Goal: Task Accomplishment & Management: Manage account settings

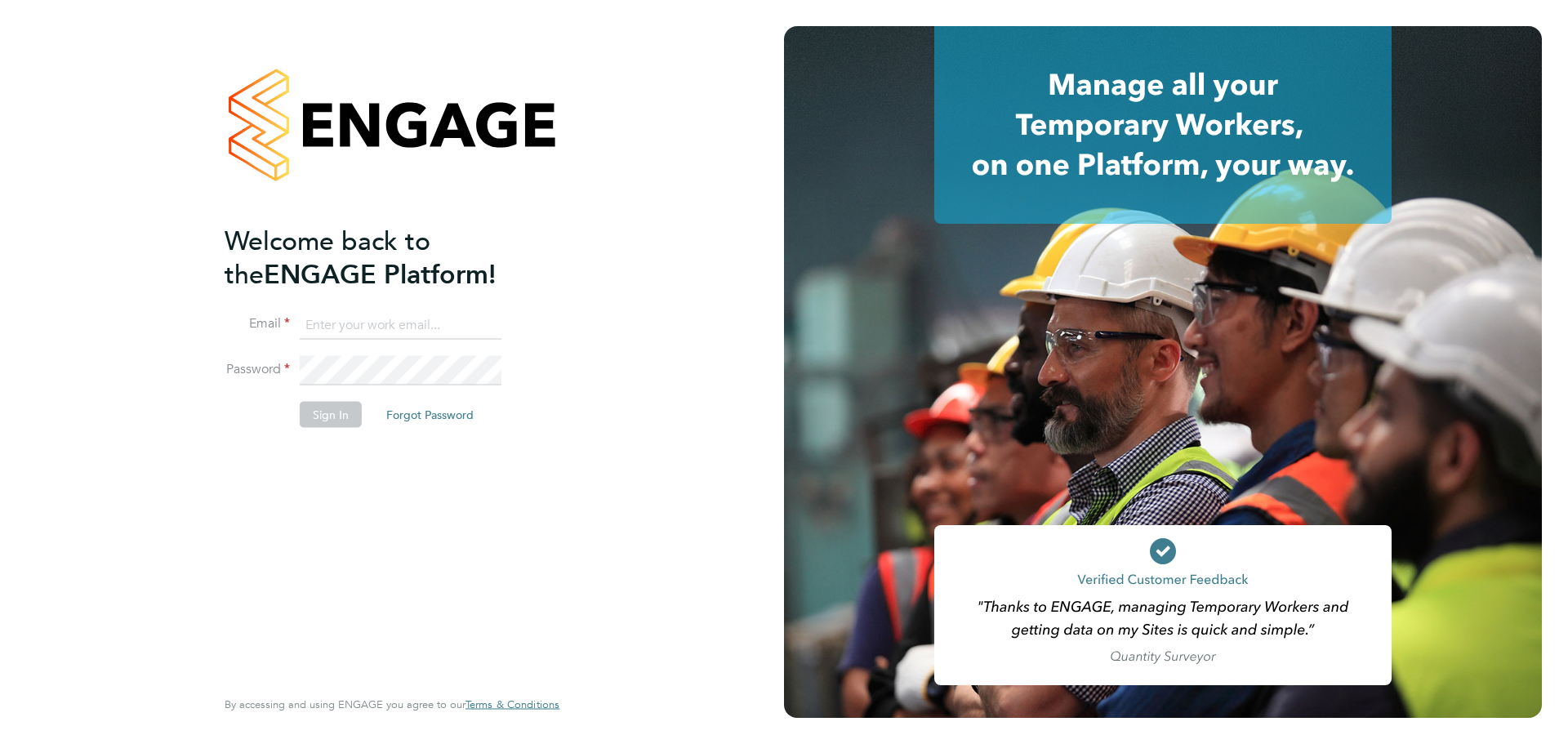
type input "[PERSON_NAME][EMAIL_ADDRESS][DOMAIN_NAME]"
click at [324, 417] on button "Sign In" at bounding box center [331, 414] width 62 height 26
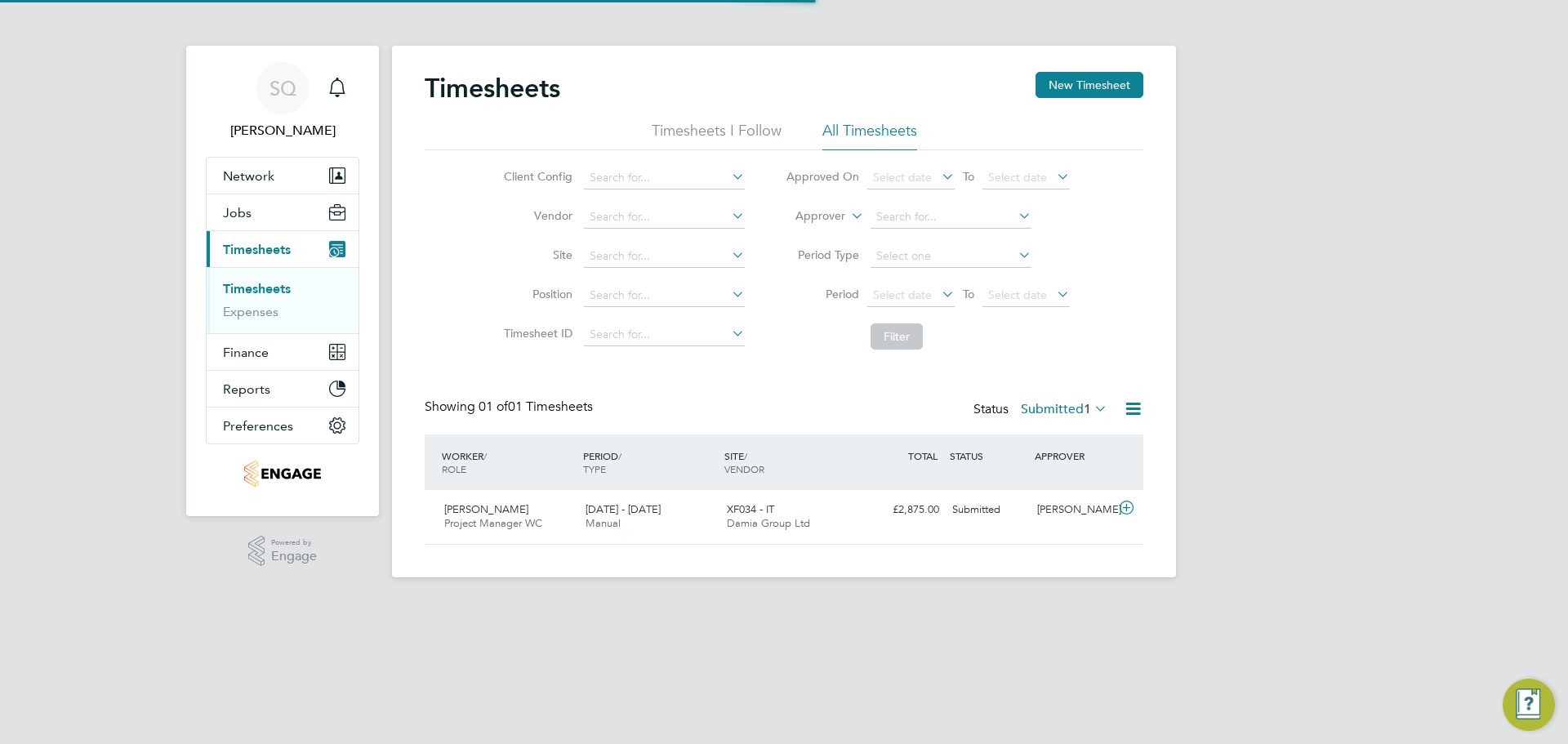
scroll to position [41, 142]
click at [1059, 412] on label "Submitted 1" at bounding box center [1064, 409] width 87 height 17
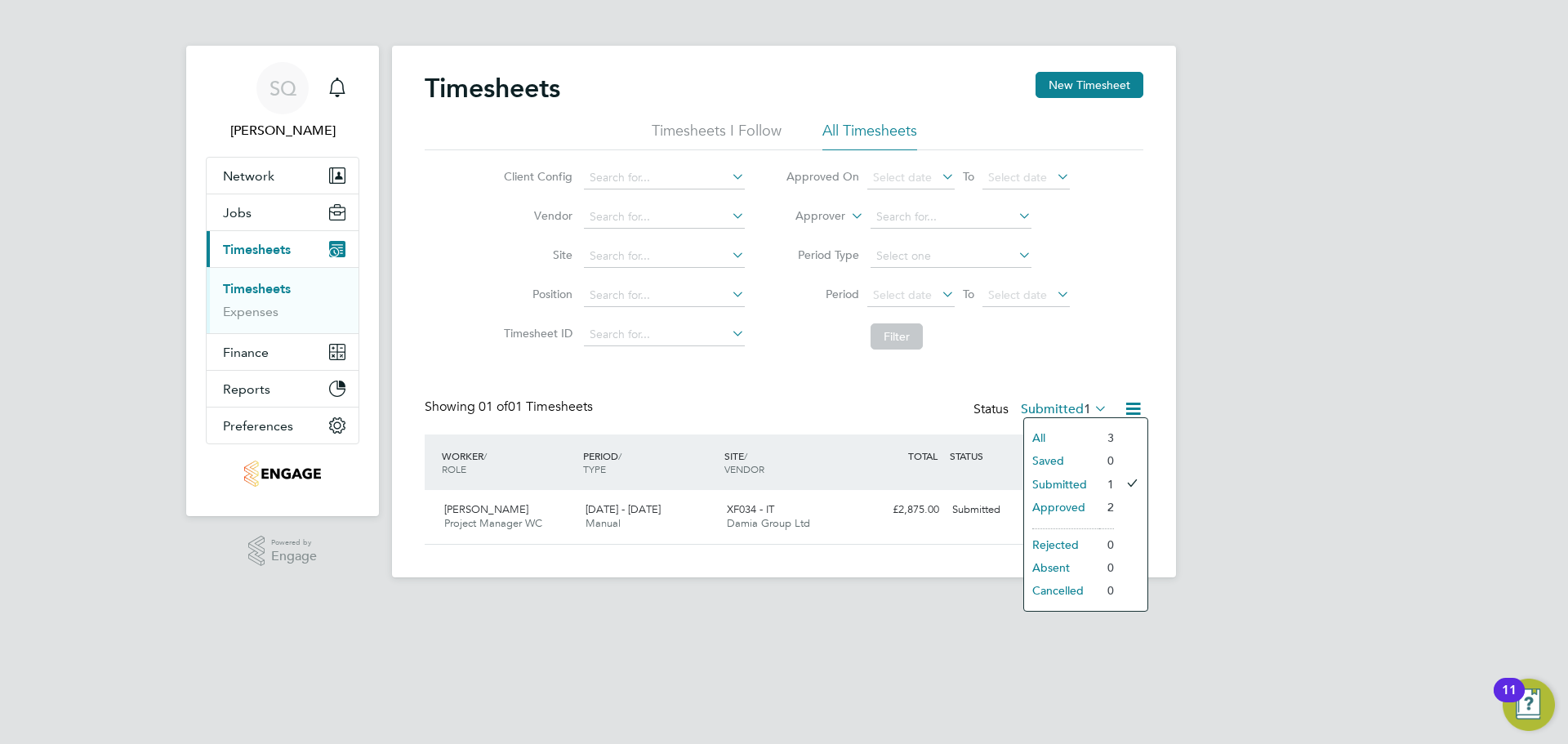
click at [1239, 389] on div "SQ [PERSON_NAME] Notifications Applications: Network Team Members Businesses Si…" at bounding box center [784, 302] width 1568 height 603
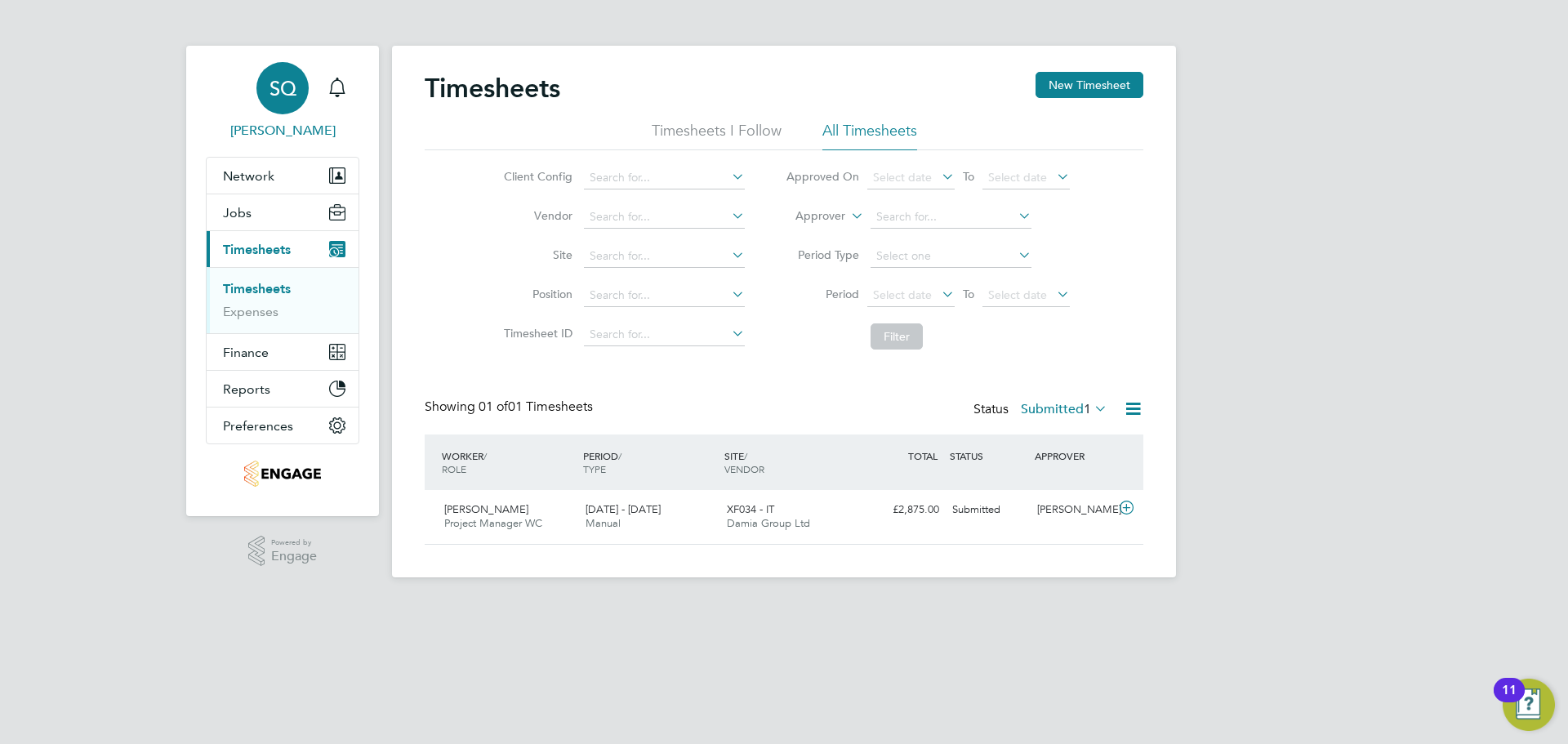
click at [281, 108] on div "SQ" at bounding box center [282, 88] width 52 height 52
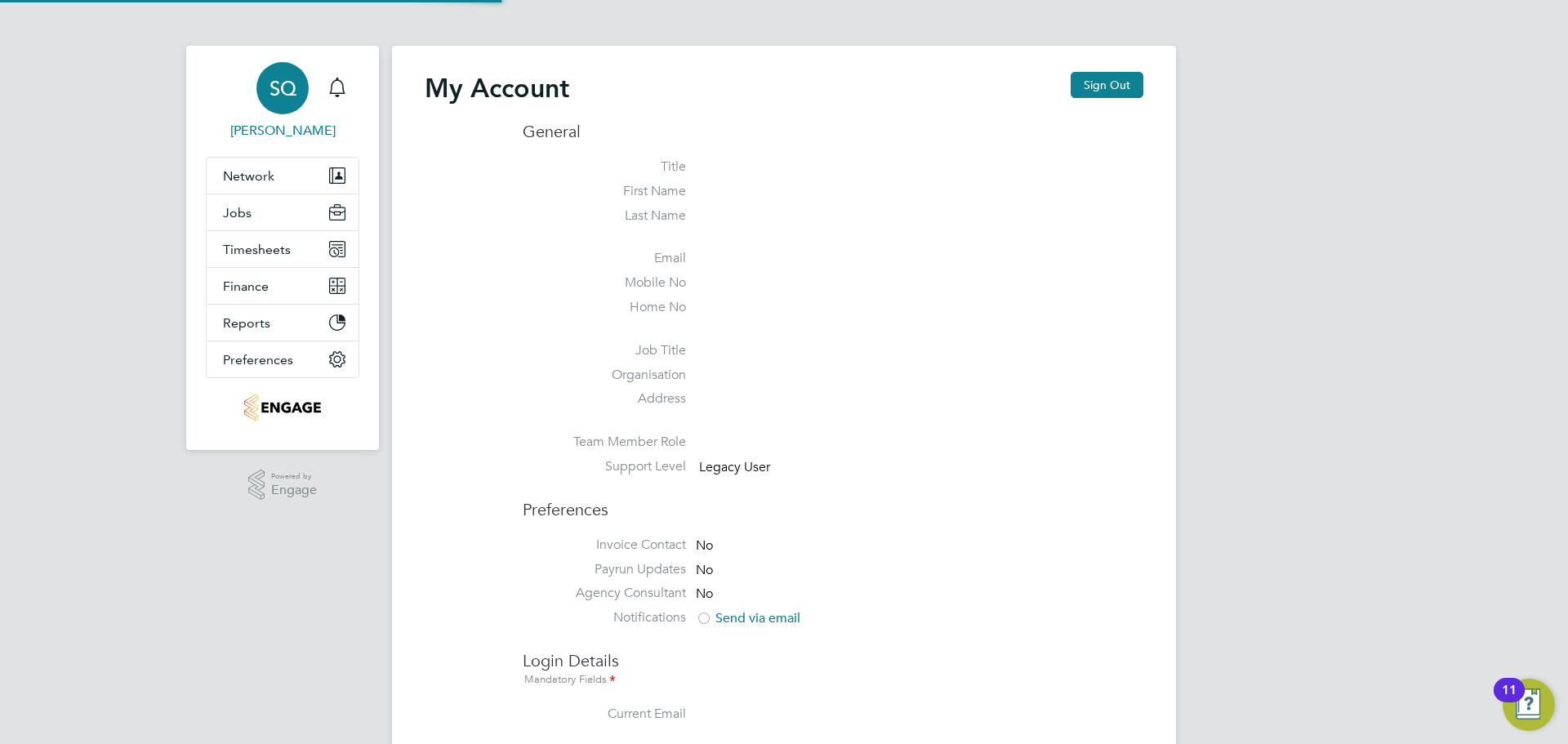
type input "[PERSON_NAME][EMAIL_ADDRESS][DOMAIN_NAME]"
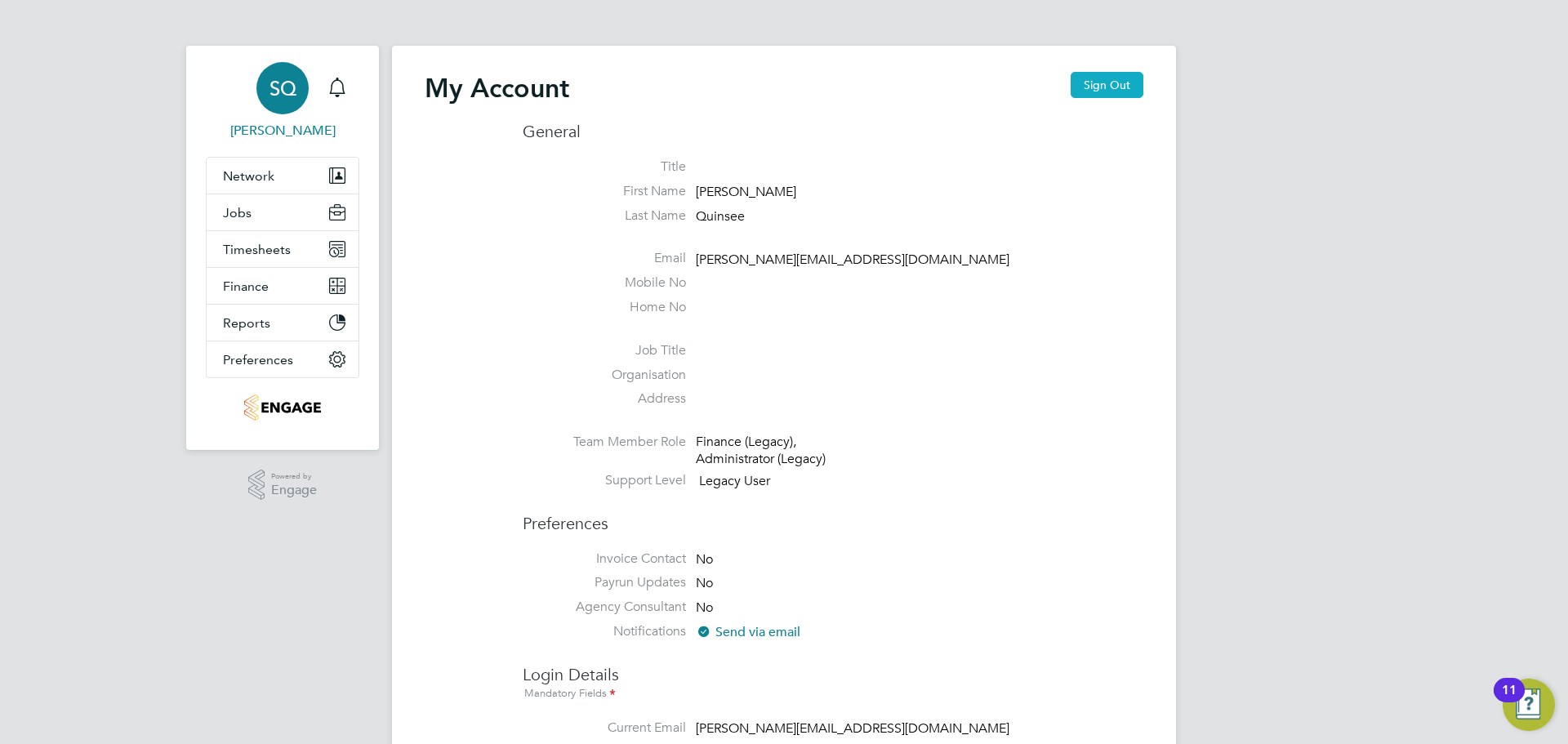
click at [1142, 85] on button "Sign Out" at bounding box center [1107, 85] width 73 height 26
